Goal: Complete application form: Complete application form

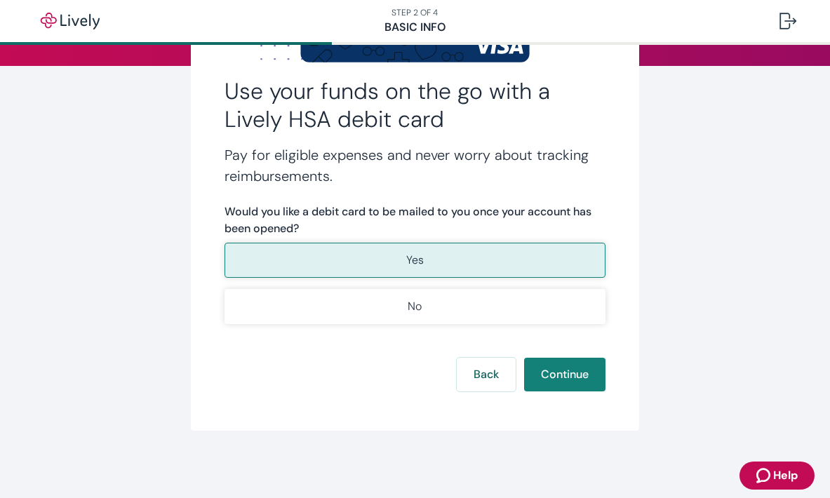
scroll to position [189, 0]
click at [558, 382] on button "Continue" at bounding box center [564, 375] width 81 height 34
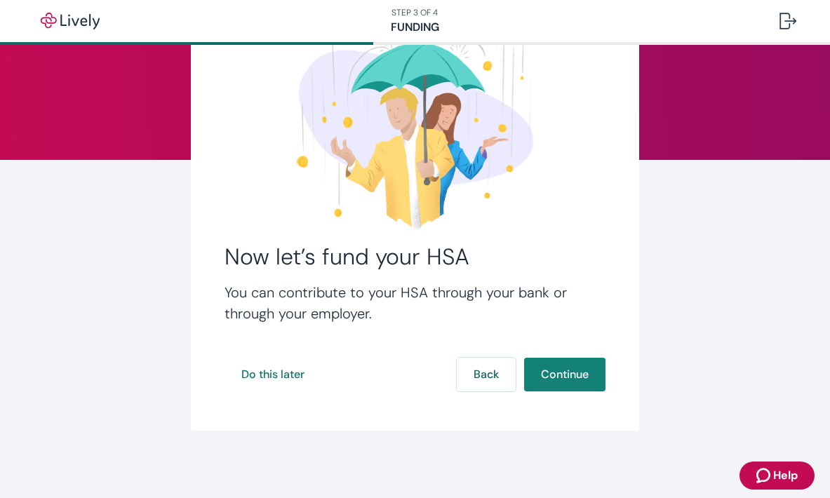
scroll to position [95, 0]
click at [558, 376] on button "Continue" at bounding box center [564, 375] width 81 height 34
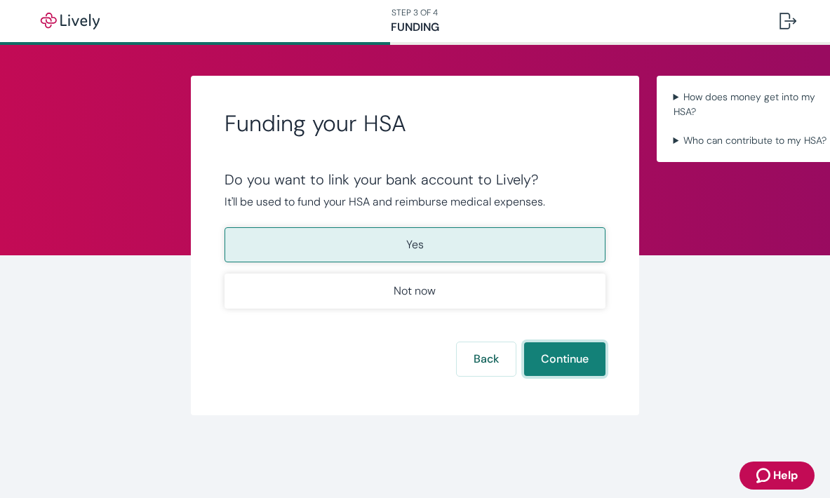
click at [560, 355] on button "Continue" at bounding box center [564, 359] width 81 height 34
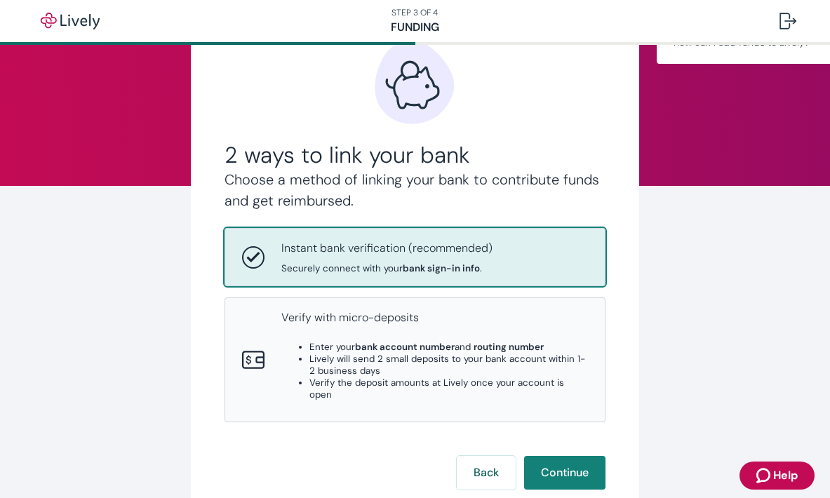
scroll to position [73, 0]
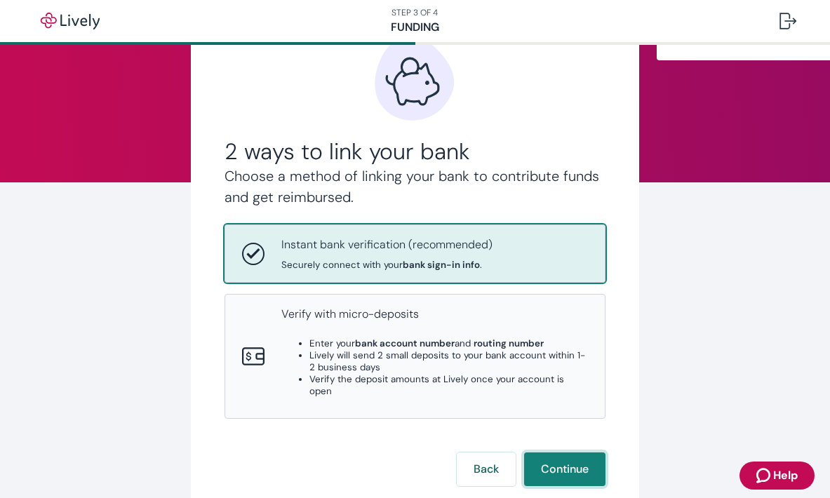
click at [576, 452] on button "Continue" at bounding box center [564, 469] width 81 height 34
click at [558, 452] on button "Continue" at bounding box center [564, 469] width 81 height 34
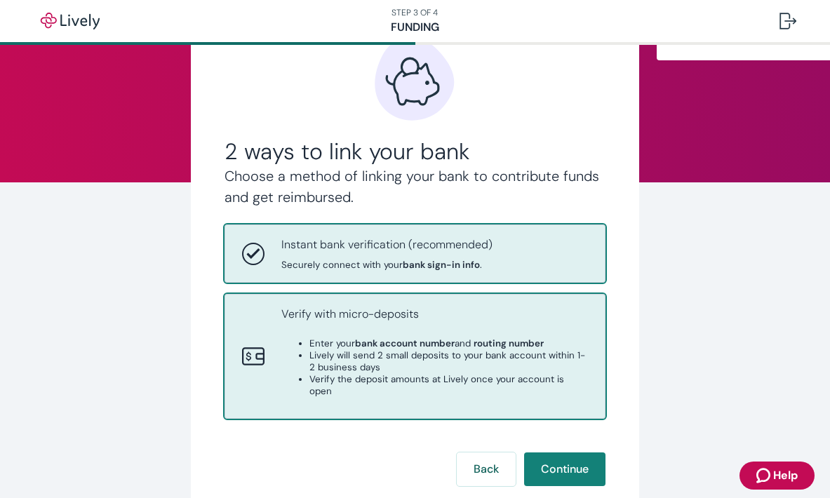
click at [307, 356] on ul "Enter your bank account number and routing number Lively will send 2 small depo…" at bounding box center [434, 367] width 307 height 60
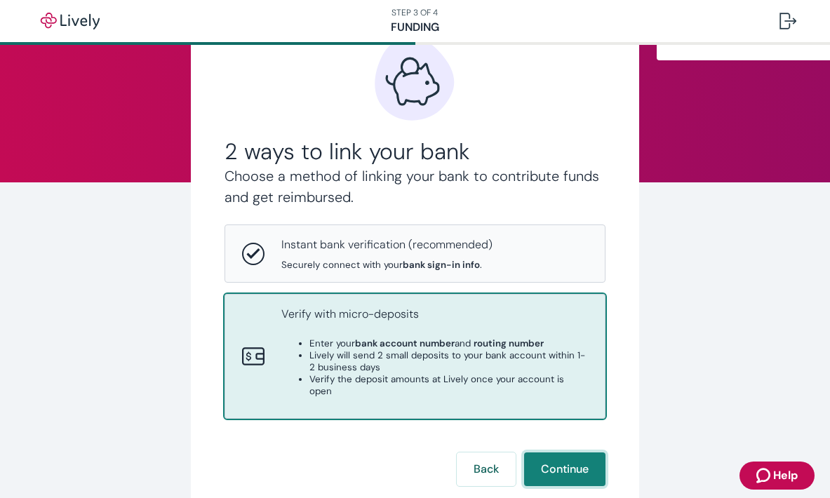
click at [558, 452] on button "Continue" at bounding box center [564, 469] width 81 height 34
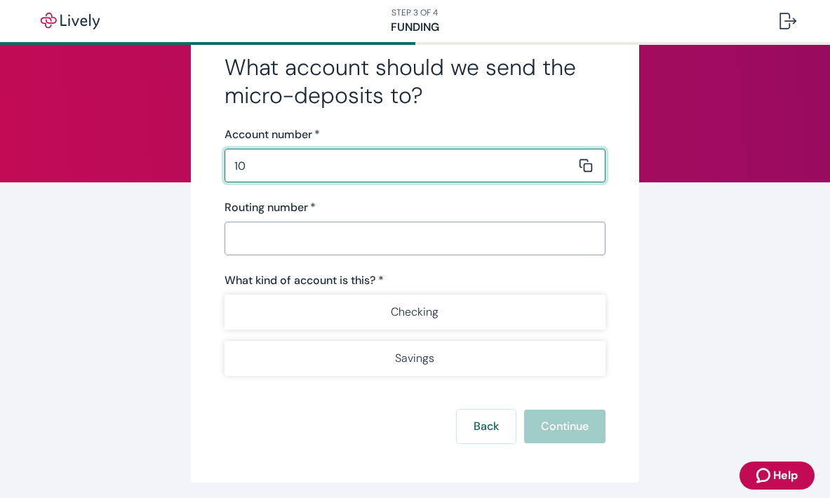
type input "1"
type input "104103445"
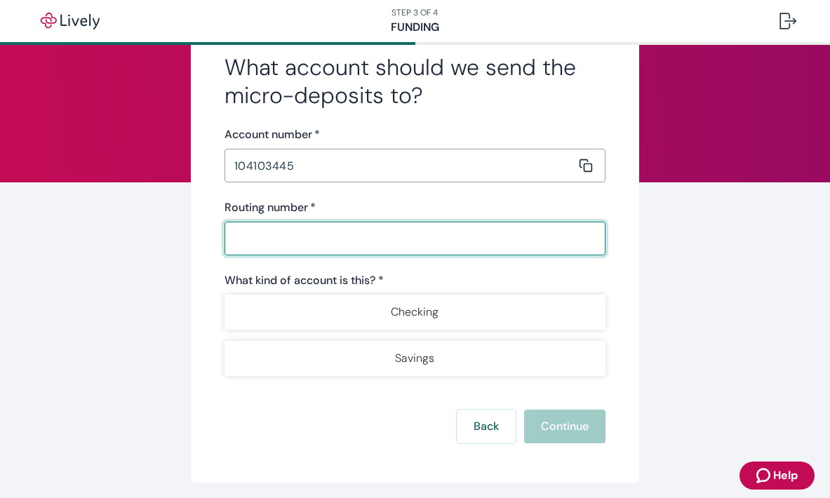
click at [293, 238] on input "Routing number   *" at bounding box center [410, 238] width 372 height 28
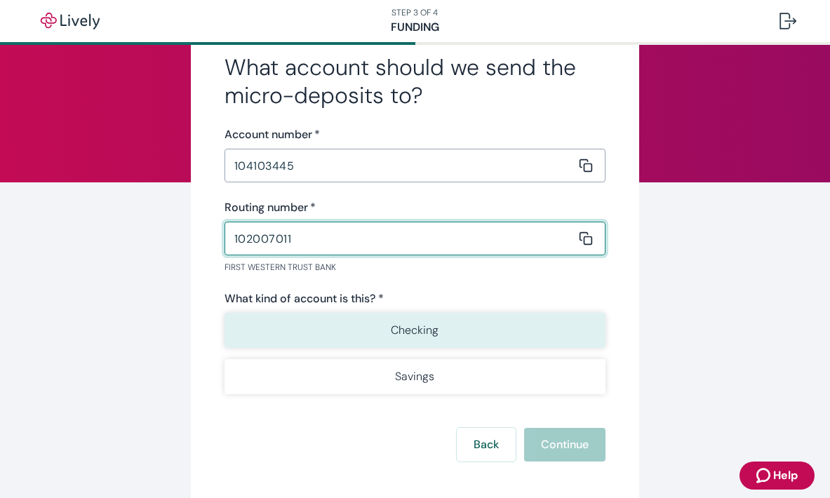
type input "102007011"
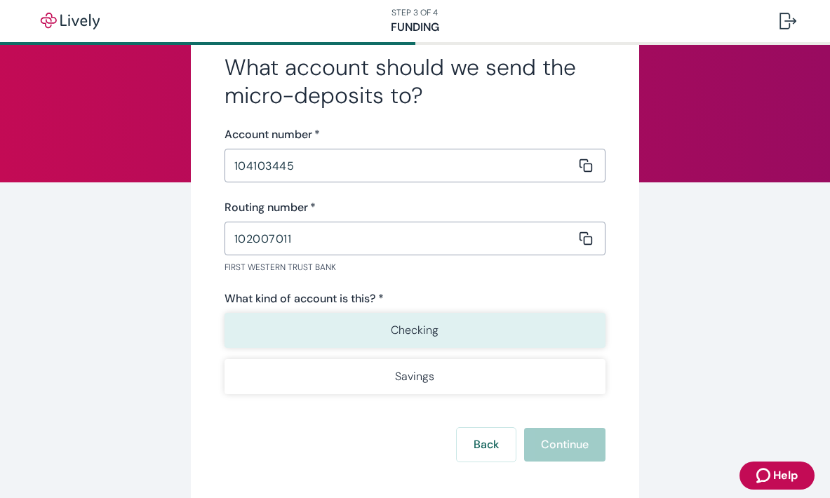
click at [279, 332] on button "Checking" at bounding box center [415, 330] width 382 height 35
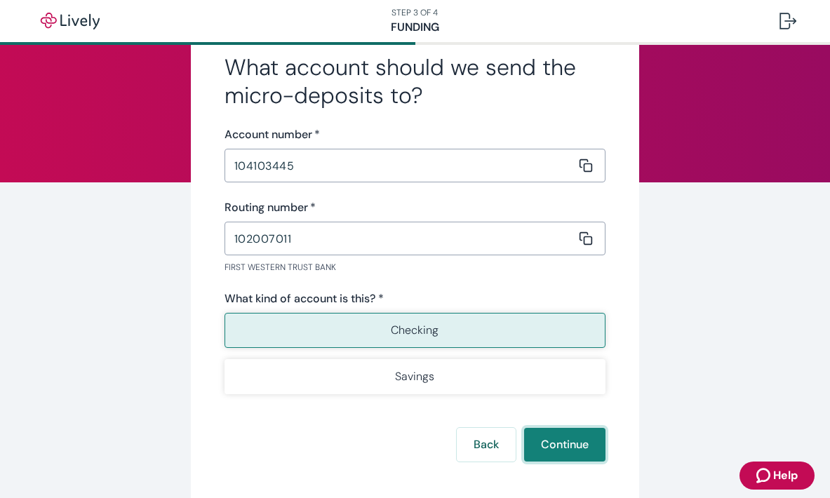
click at [574, 446] on button "Continue" at bounding box center [564, 445] width 81 height 34
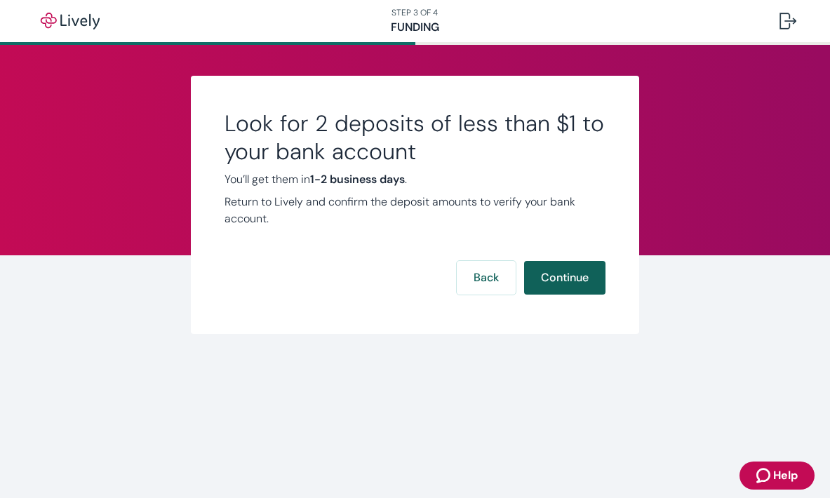
click at [554, 283] on button "Continue" at bounding box center [564, 278] width 81 height 34
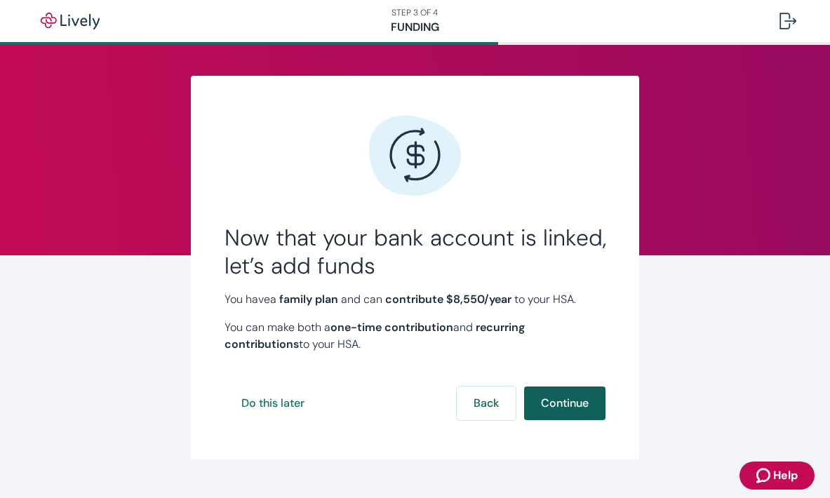
click at [560, 411] on button "Continue" at bounding box center [564, 403] width 81 height 34
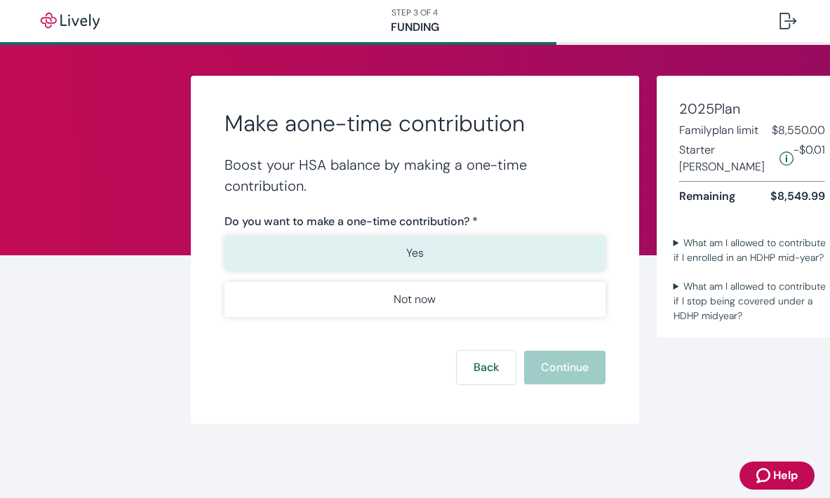
click at [377, 255] on button "Yes" at bounding box center [415, 253] width 382 height 35
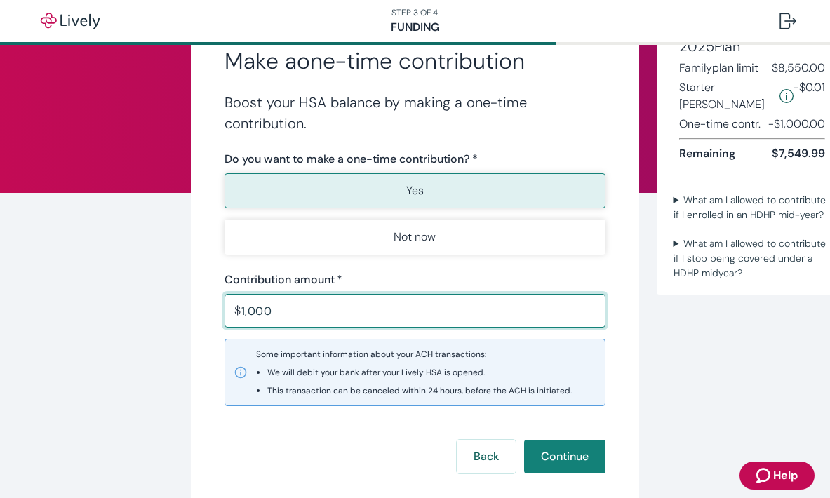
scroll to position [66, 0]
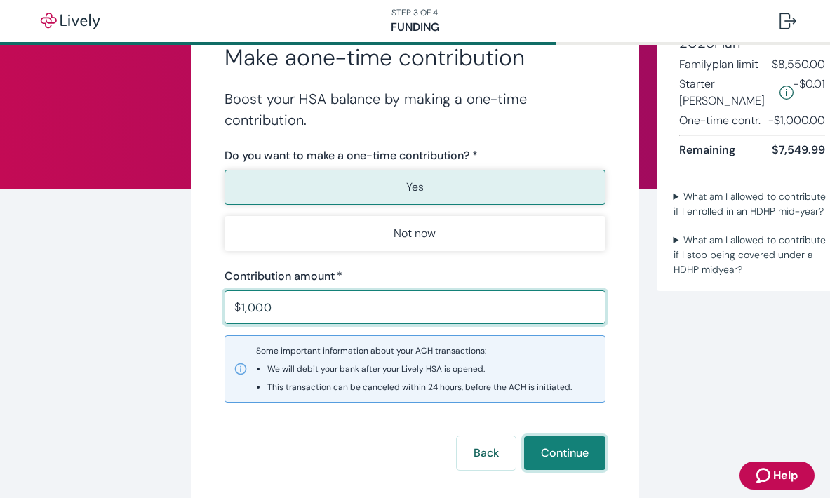
type input "1,000.00"
click at [558, 450] on button "Continue" at bounding box center [564, 453] width 81 height 34
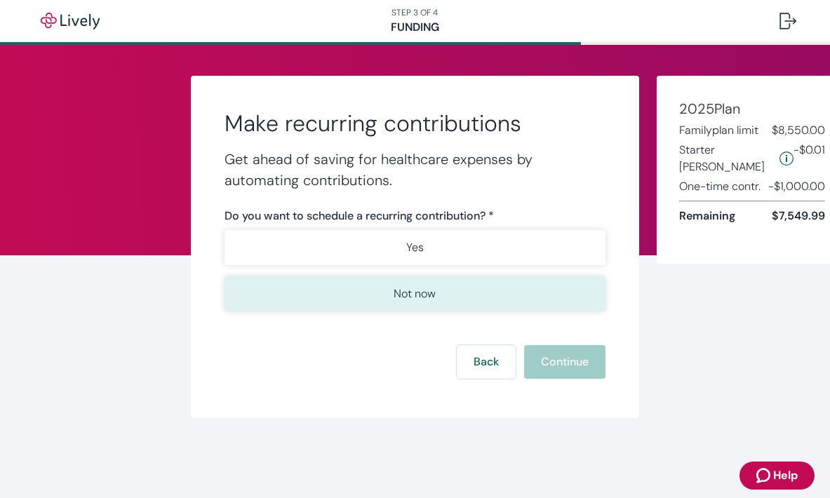
click at [358, 293] on button "Not now" at bounding box center [415, 293] width 382 height 35
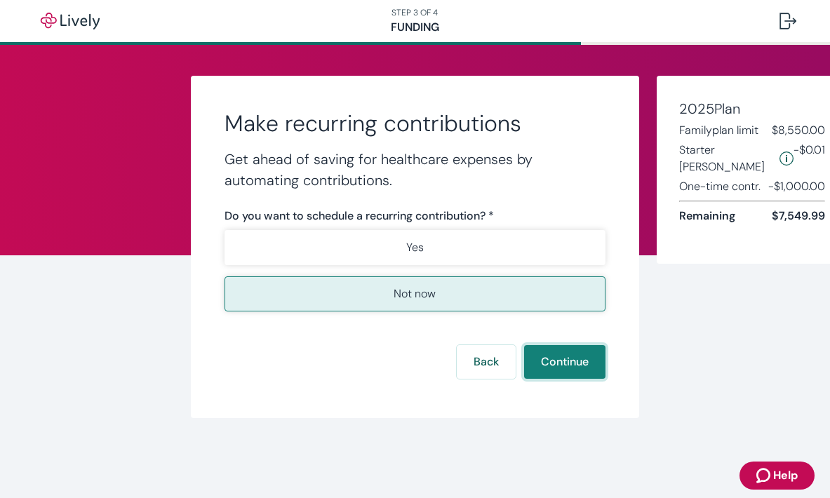
click at [585, 359] on button "Continue" at bounding box center [564, 362] width 81 height 34
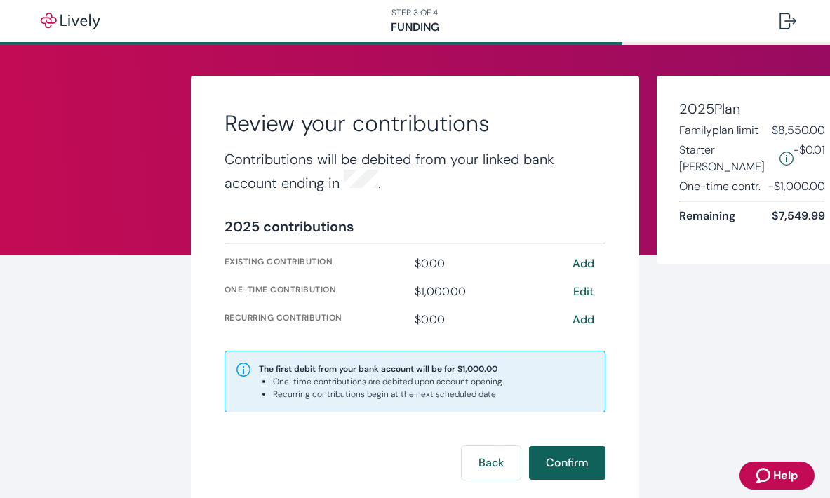
click at [566, 461] on button "Confirm" at bounding box center [567, 463] width 76 height 34
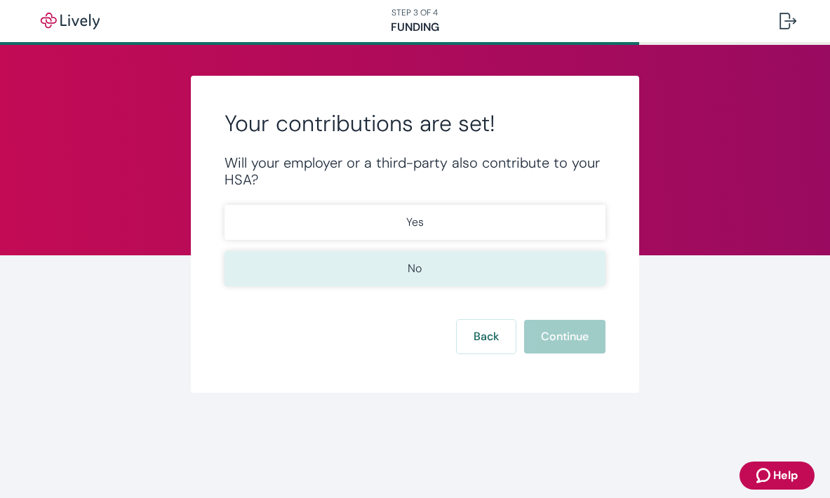
click at [426, 269] on button "No" at bounding box center [415, 268] width 382 height 35
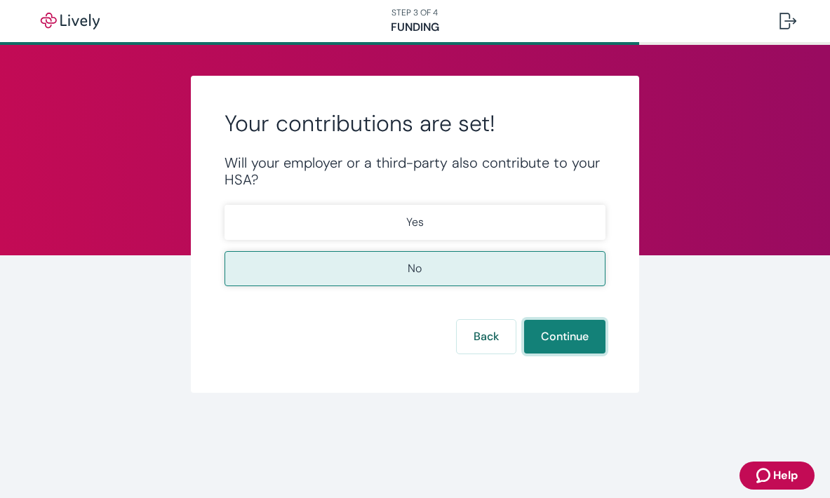
click at [549, 339] on button "Continue" at bounding box center [564, 337] width 81 height 34
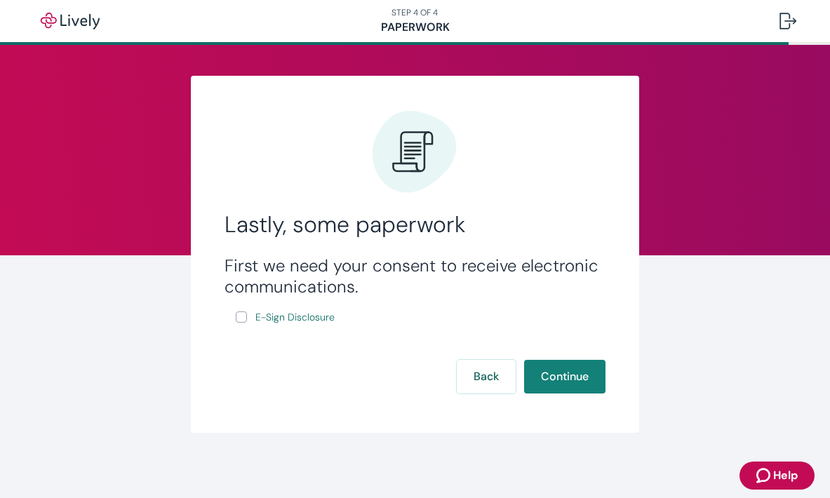
click at [243, 317] on input "E-Sign Disclosure" at bounding box center [241, 316] width 11 height 11
checkbox input "true"
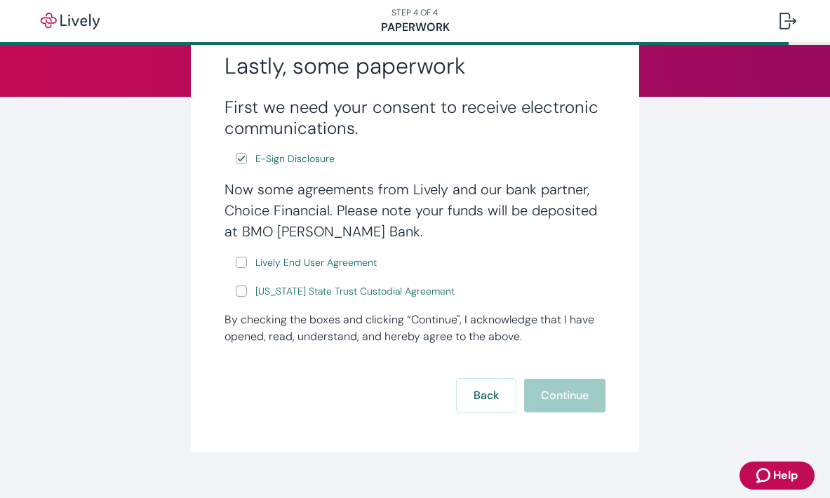
scroll to position [169, 0]
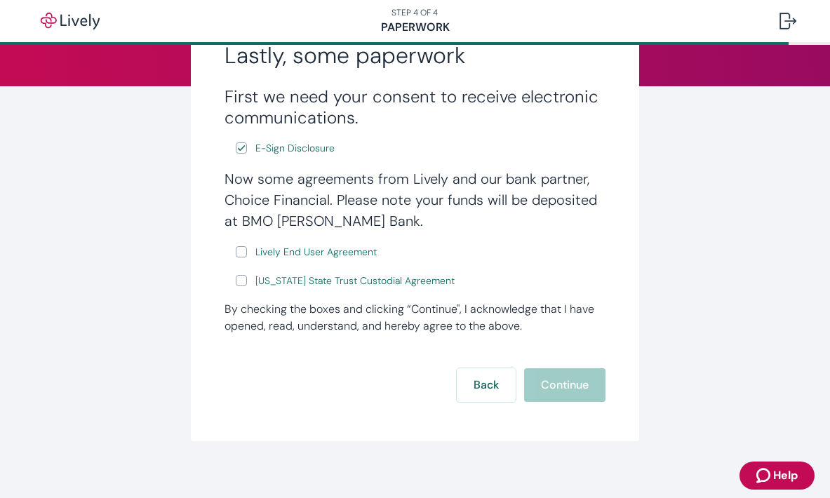
click at [240, 253] on input "Lively End User Agreement" at bounding box center [241, 251] width 11 height 11
checkbox input "true"
click at [243, 281] on input "[US_STATE] State Trust Custodial Agreement" at bounding box center [241, 280] width 11 height 11
checkbox input "true"
click at [585, 388] on button "Continue" at bounding box center [564, 385] width 81 height 34
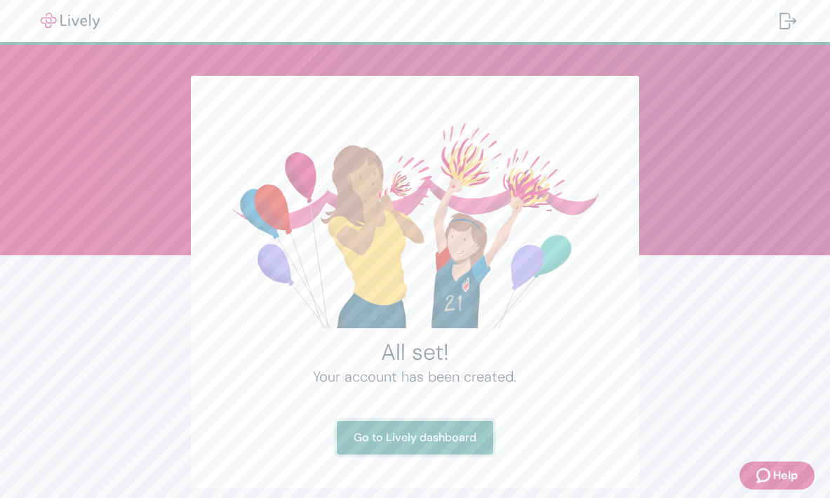
click at [419, 438] on link "Go to Lively dashboard" at bounding box center [415, 438] width 156 height 34
